Goal: Check status: Check status

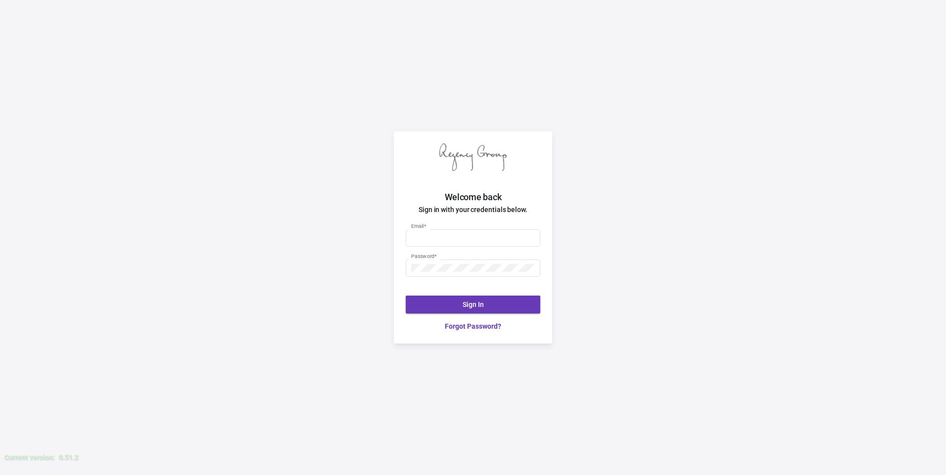
type input "[PERSON_NAME][EMAIL_ADDRESS][DOMAIN_NAME]"
click at [425, 298] on button "Sign In" at bounding box center [473, 305] width 135 height 18
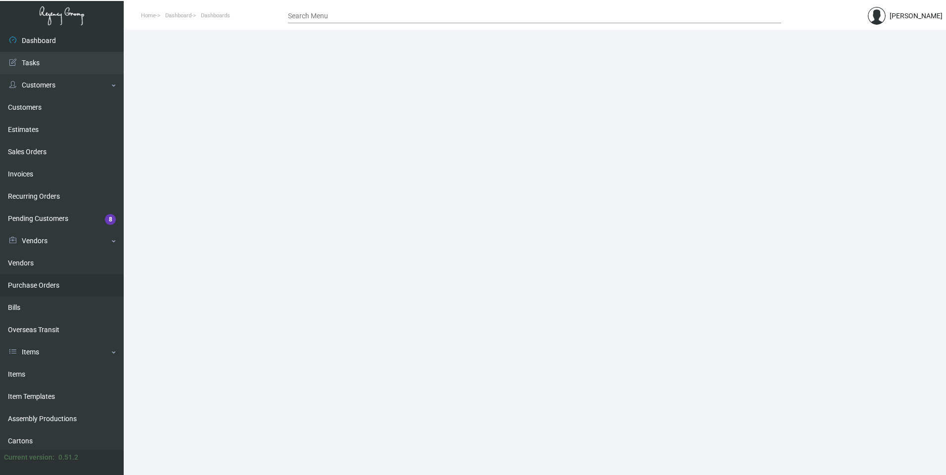
click at [49, 286] on link "Purchase Orders" at bounding box center [62, 285] width 124 height 22
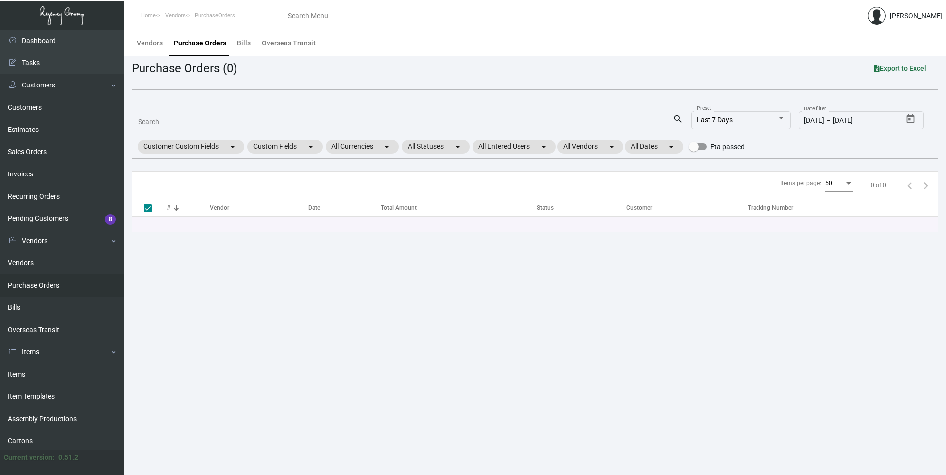
click at [167, 126] on div "Search" at bounding box center [405, 121] width 535 height 15
paste input "107753"
type input "107753"
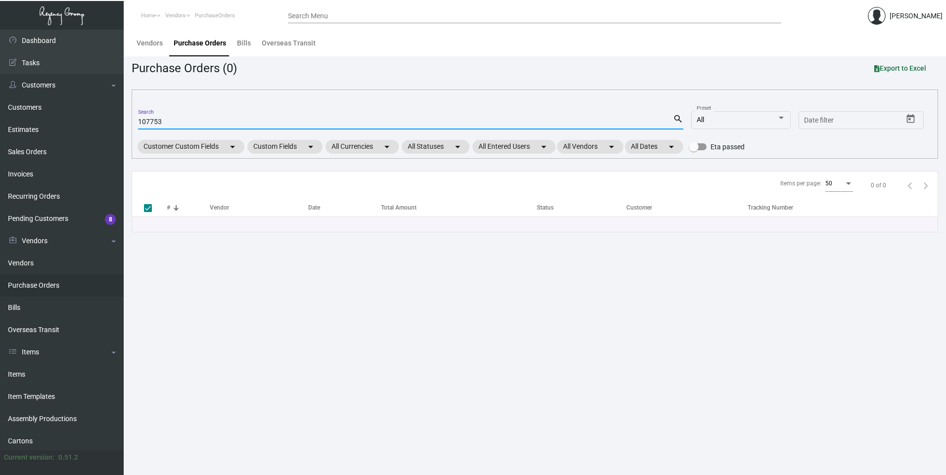
checkbox input "false"
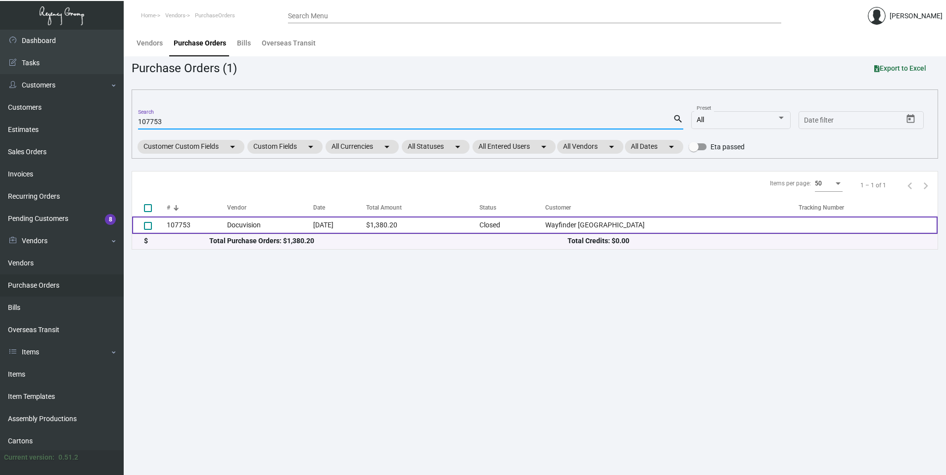
click at [240, 221] on td "Docuvision" at bounding box center [270, 225] width 86 height 17
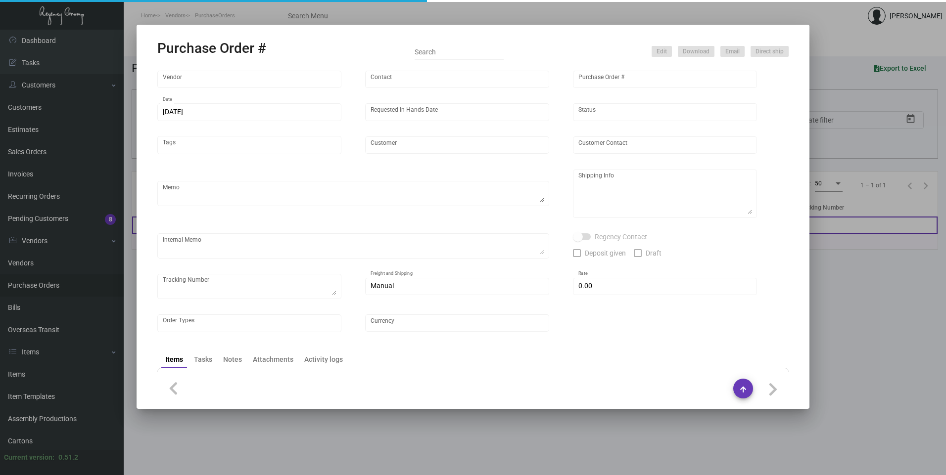
type input "Docuvision"
type input "[PERSON_NAME]"
type input "107753"
type input "[DATE]"
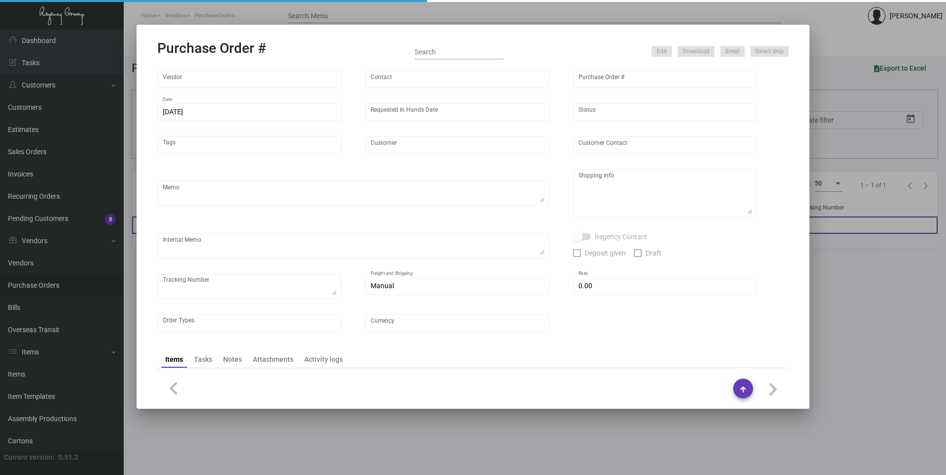
type input "Wayfinder [GEOGRAPHIC_DATA]"
type input "[PERSON_NAME]"
type textarea "RUSH ORDER DELIVERY BY [DATE] // EXPEDITE 500pcs OVERNIGHT, GROUND SHIP REMAINI…"
type textarea "Wayfinder Newport - [PERSON_NAME] [STREET_ADDRESS][PERSON_NAME]"
type textarea "9,800 keyholders - Label provided to vendor to ship to hotel. UPS Ground Cost $…"
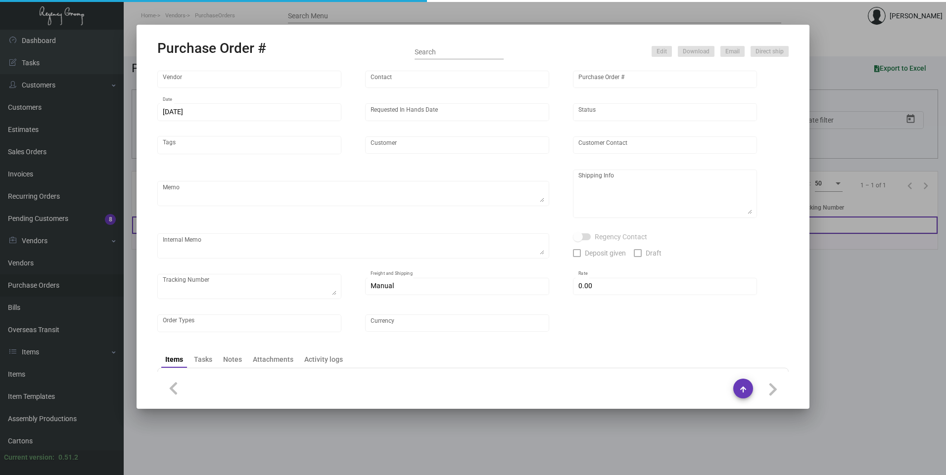
type input "$ 0.00"
type input "United States Dollar $"
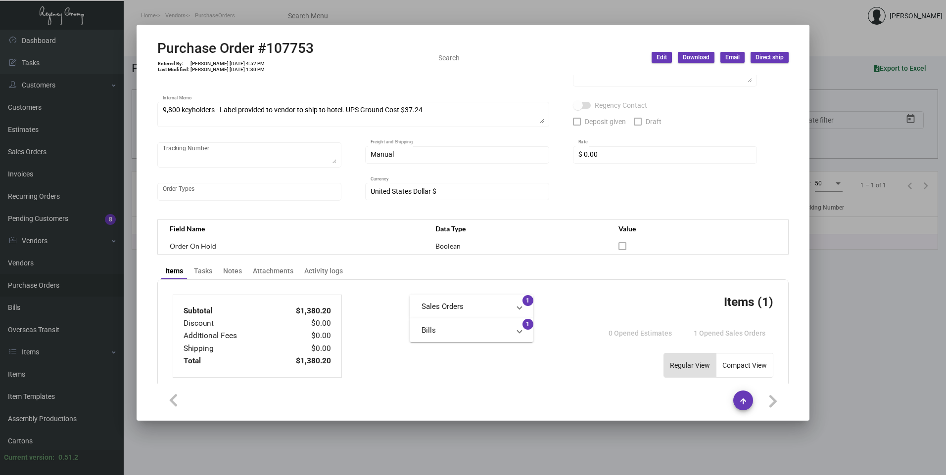
scroll to position [57, 0]
